Goal: Information Seeking & Learning: Learn about a topic

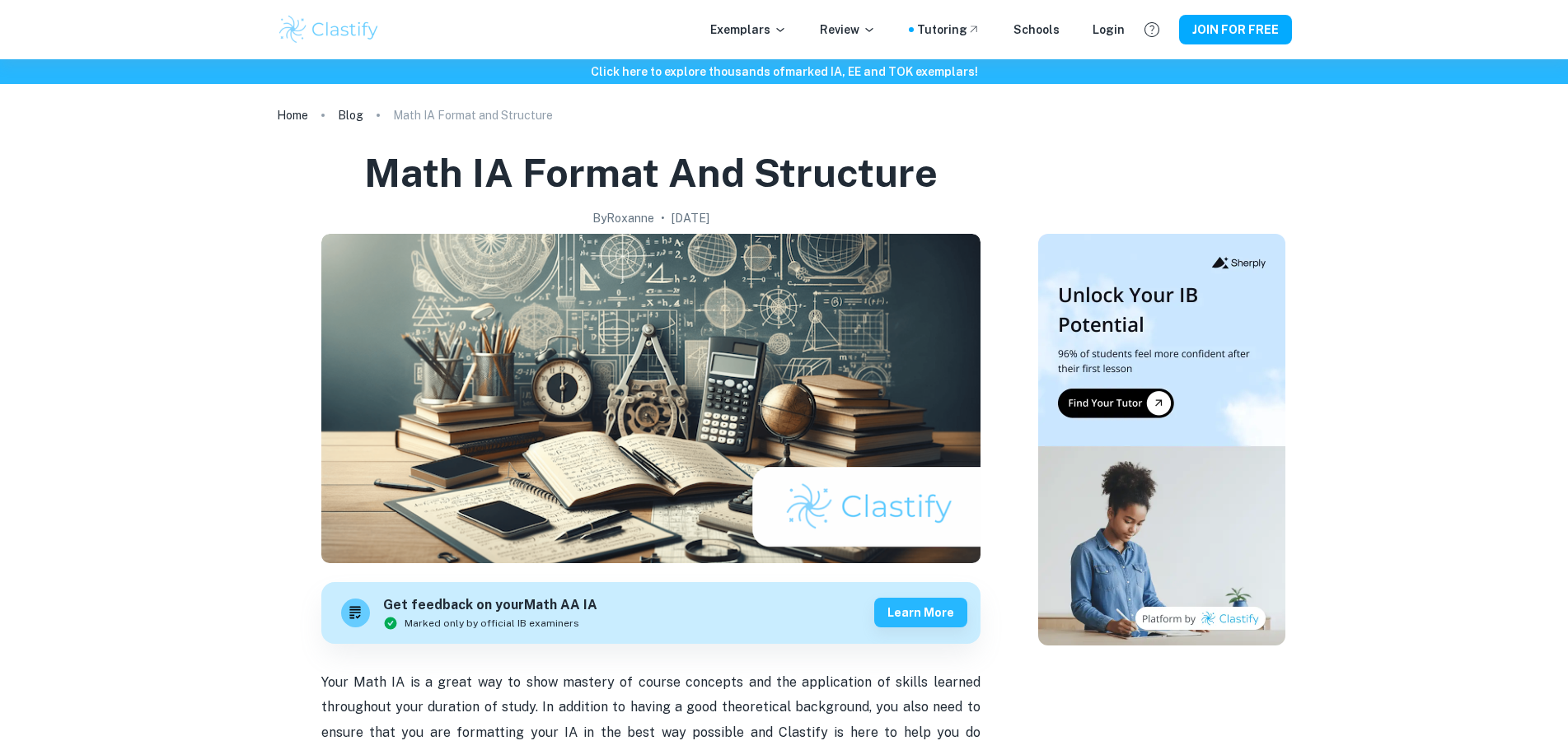
scroll to position [983, 0]
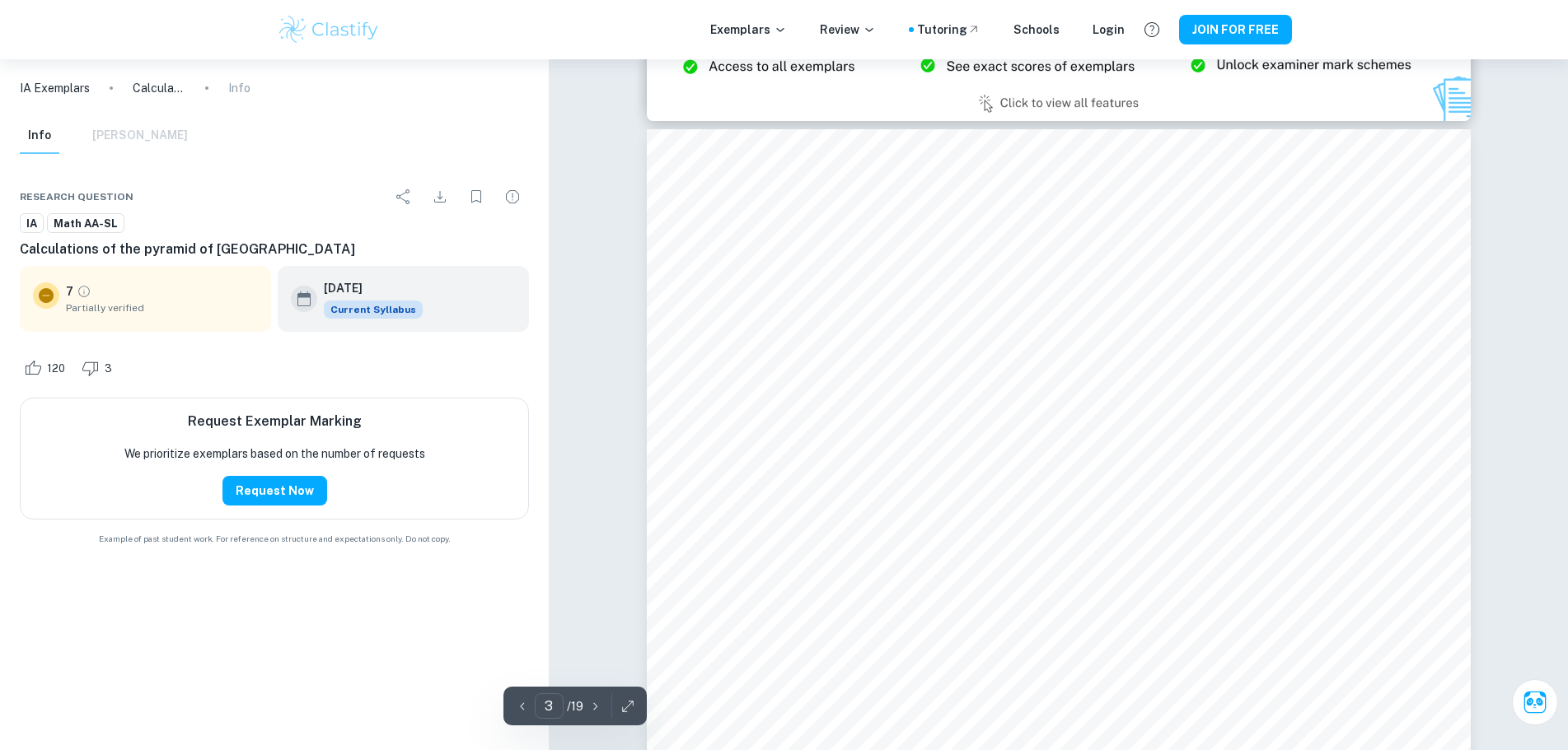
scroll to position [2545, 0]
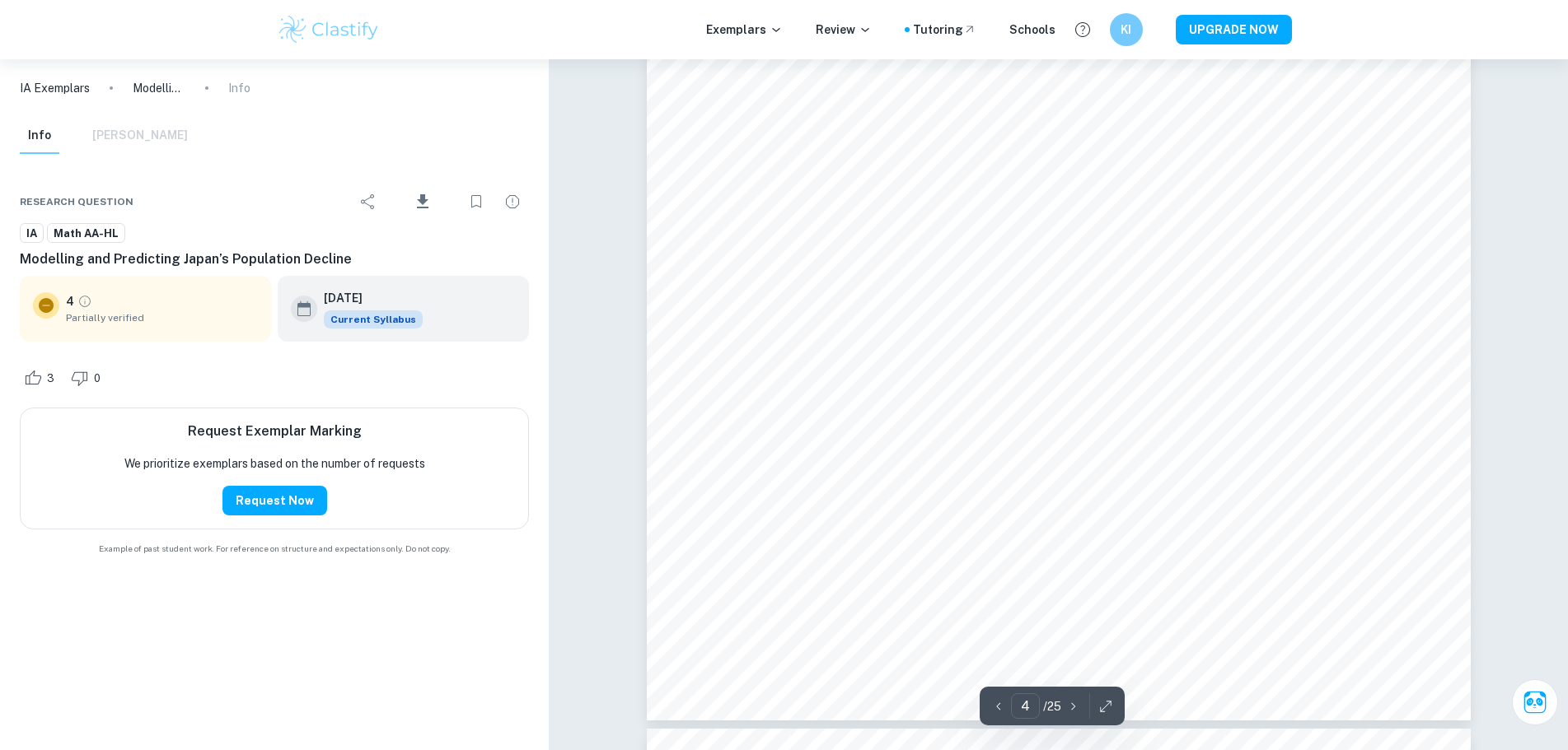
scroll to position [4296, 0]
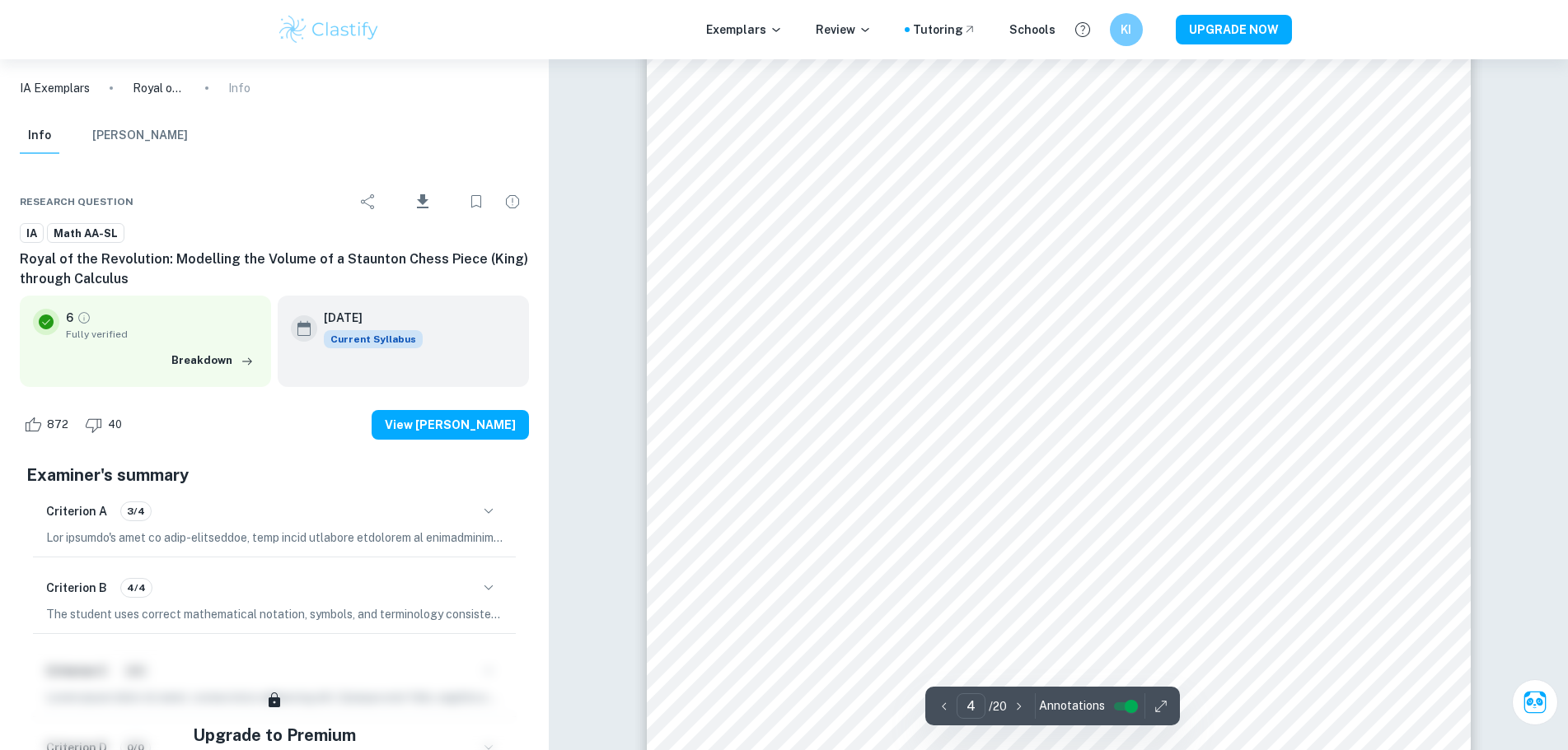
scroll to position [3687, 0]
